Goal: Find specific page/section: Find specific page/section

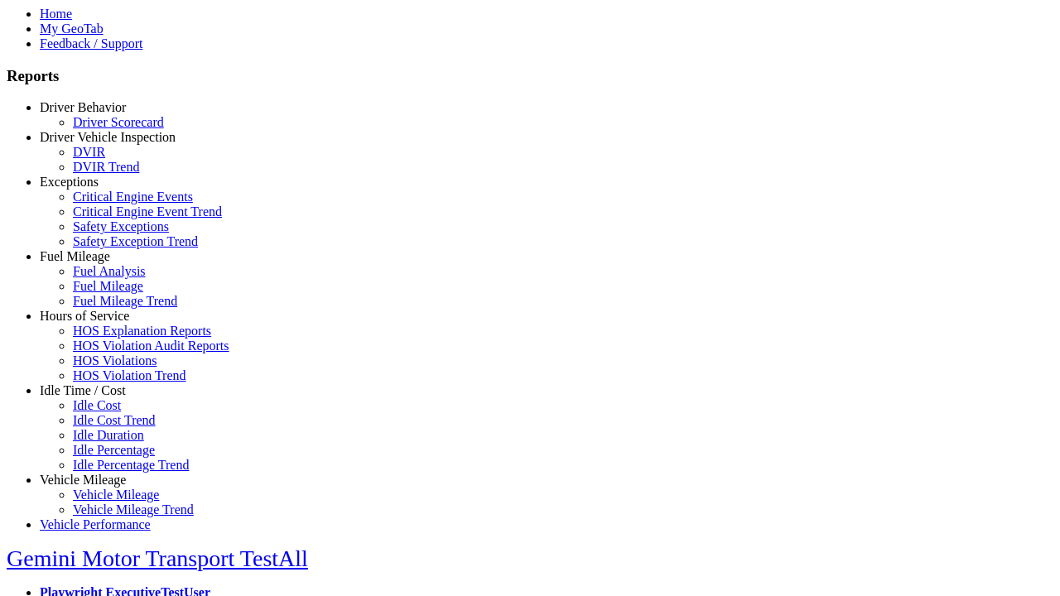
click at [95, 323] on link "Hours of Service" at bounding box center [84, 316] width 89 height 14
click at [108, 338] on link "HOS Explanation Reports" at bounding box center [142, 331] width 138 height 14
